Goal: Task Accomplishment & Management: Manage account settings

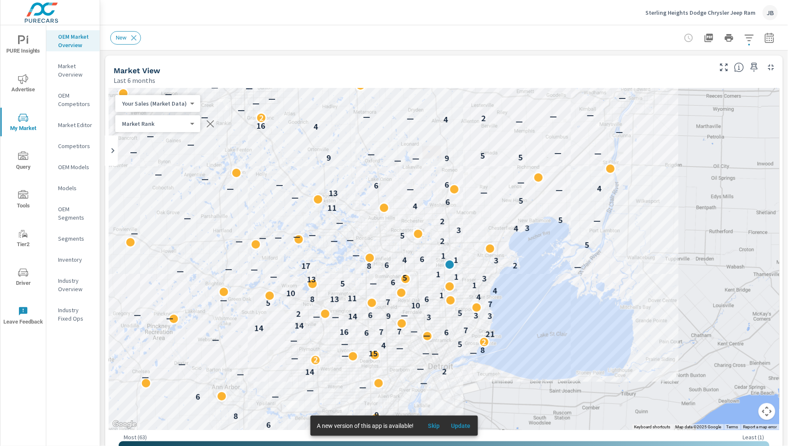
scroll to position [0, 0]
click at [461, 426] on span "Update" at bounding box center [461, 426] width 20 height 8
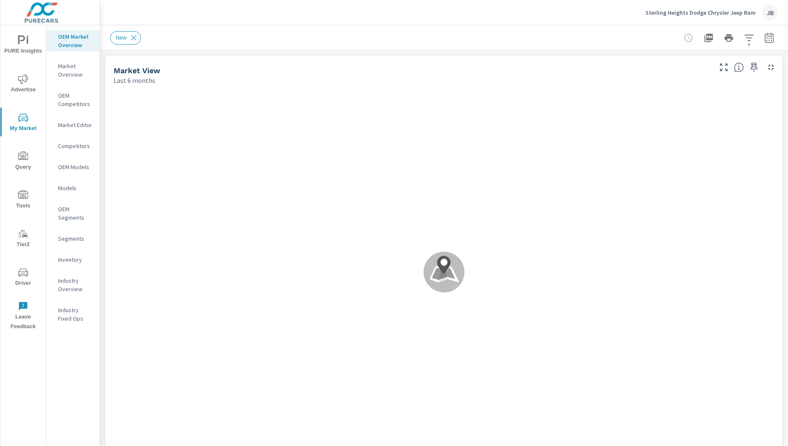
scroll to position [0, 0]
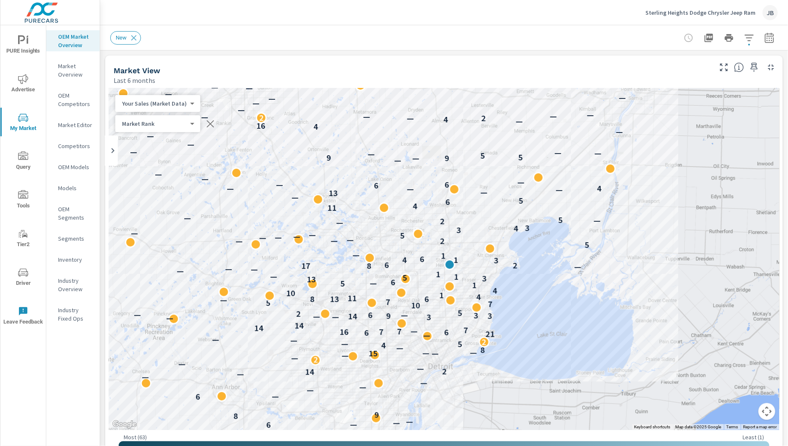
scroll to position [0, 0]
click at [726, 12] on p "Sterling Heights Dodge Chrysler Jeep Ram" at bounding box center [701, 13] width 110 height 8
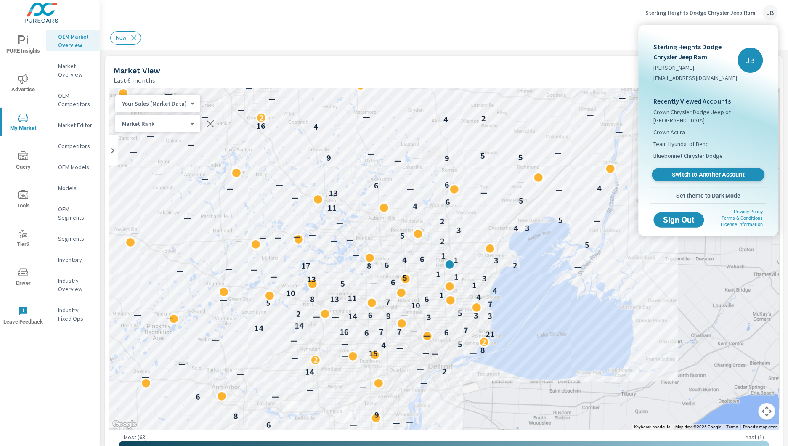
click at [705, 171] on span "Switch to Another Account" at bounding box center [708, 175] width 103 height 8
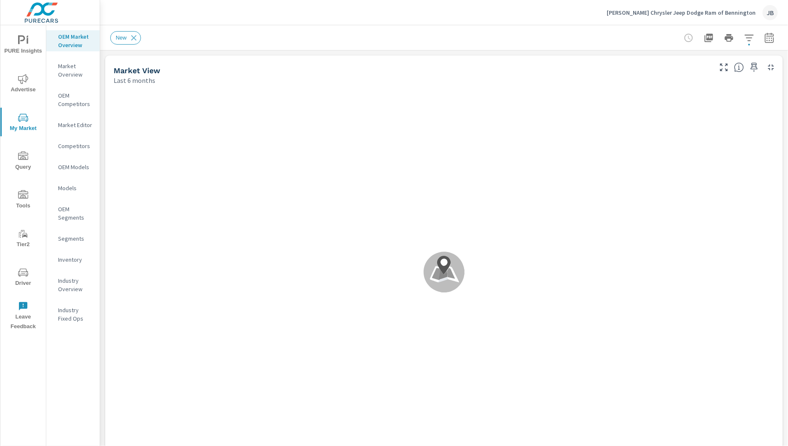
scroll to position [0, 0]
